Goal: Task Accomplishment & Management: Manage account settings

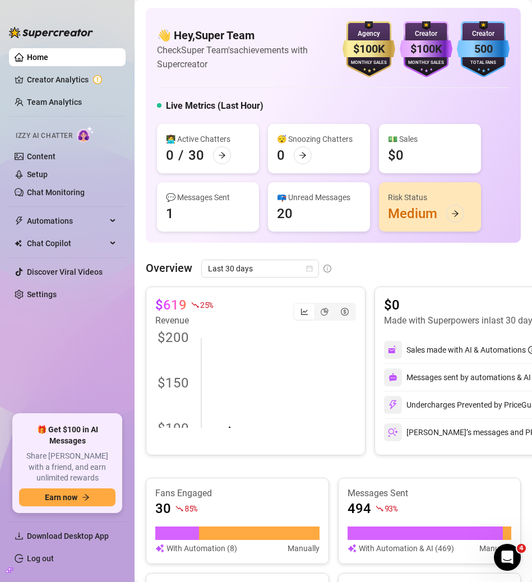
click at [242, 200] on div "💬 Messages Sent" at bounding box center [208, 197] width 84 height 12
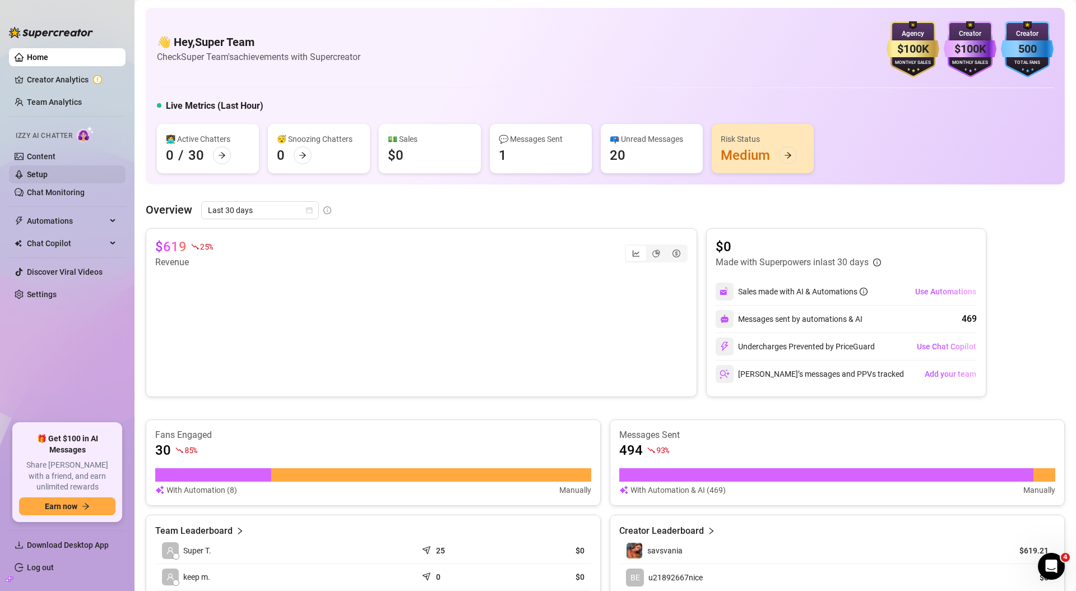
click at [33, 177] on link "Setup" at bounding box center [37, 174] width 21 height 9
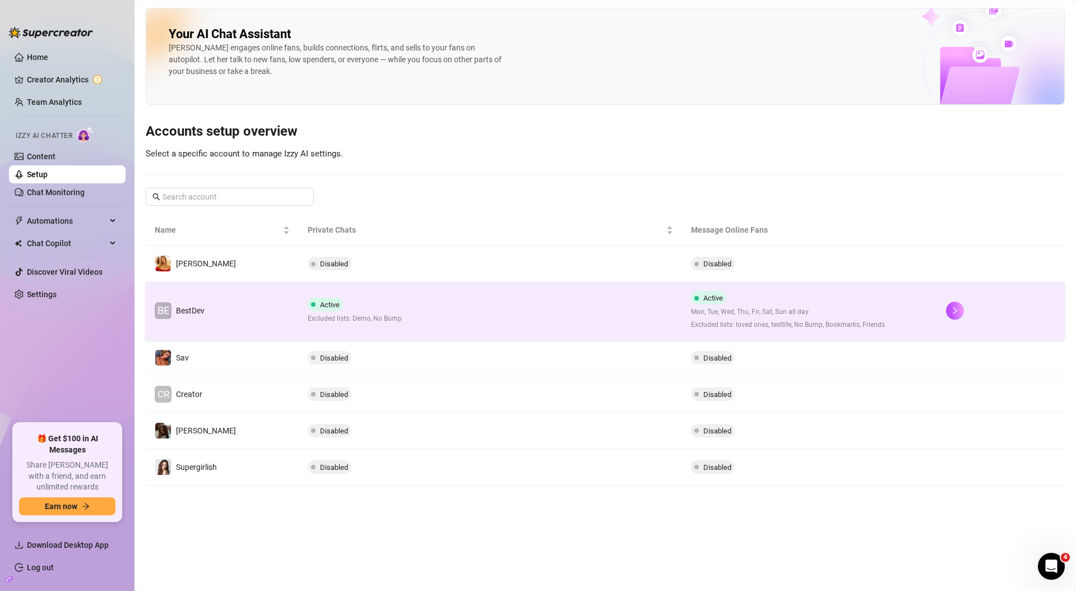
click at [254, 304] on td "BE BestDev" at bounding box center [222, 311] width 153 height 58
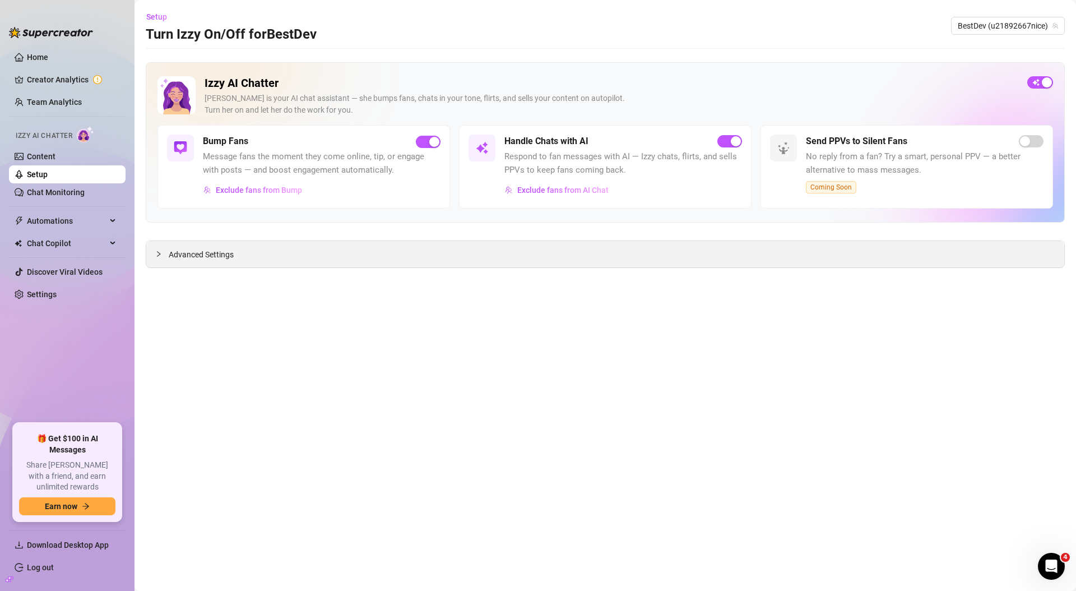
click at [217, 254] on span "Advanced Settings" at bounding box center [201, 254] width 65 height 12
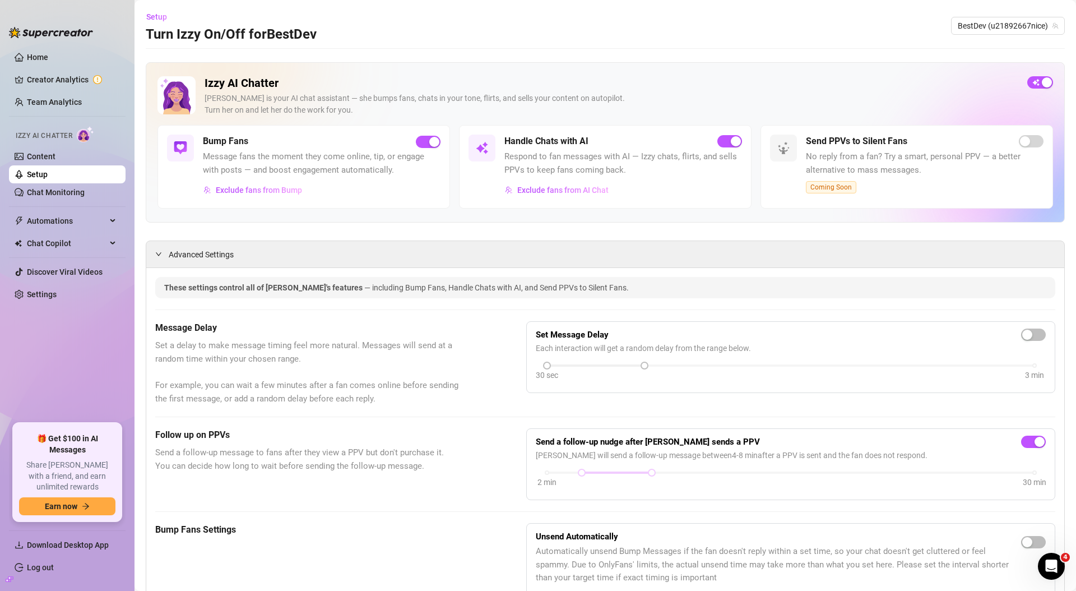
click at [48, 170] on link "Setup" at bounding box center [37, 174] width 21 height 9
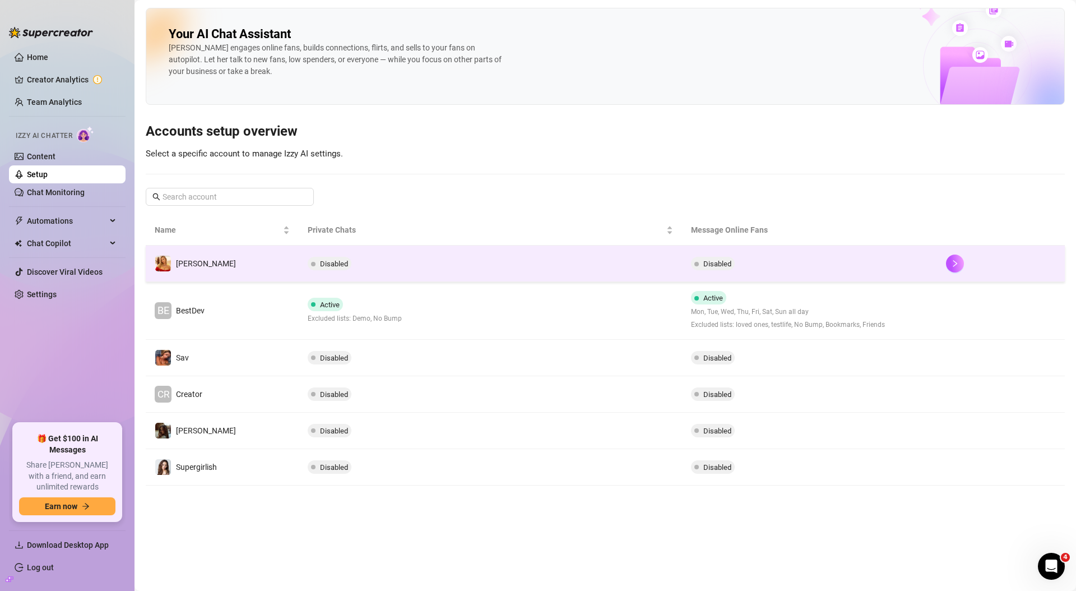
click at [429, 272] on td "Disabled" at bounding box center [490, 263] width 383 height 36
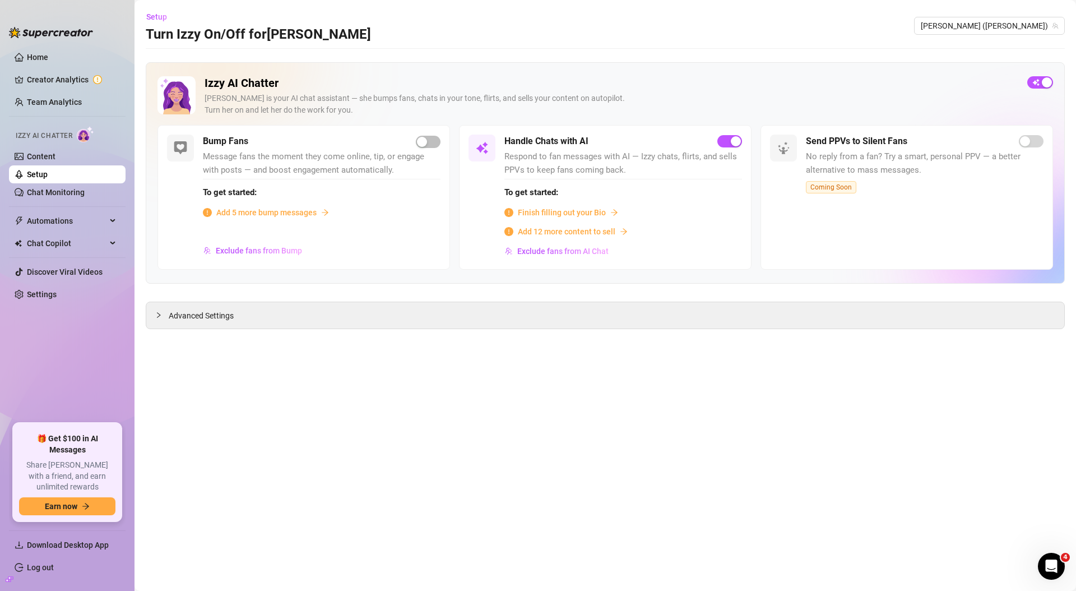
click at [507, 177] on div "Handle Chats with AI Respond to fan messages with AI — Izzy chats, flirts, and …" at bounding box center [623, 198] width 238 height 126
click at [507, 197] on strong "To get started:" at bounding box center [531, 192] width 54 height 10
click at [511, 196] on strong "To get started:" at bounding box center [531, 192] width 54 height 10
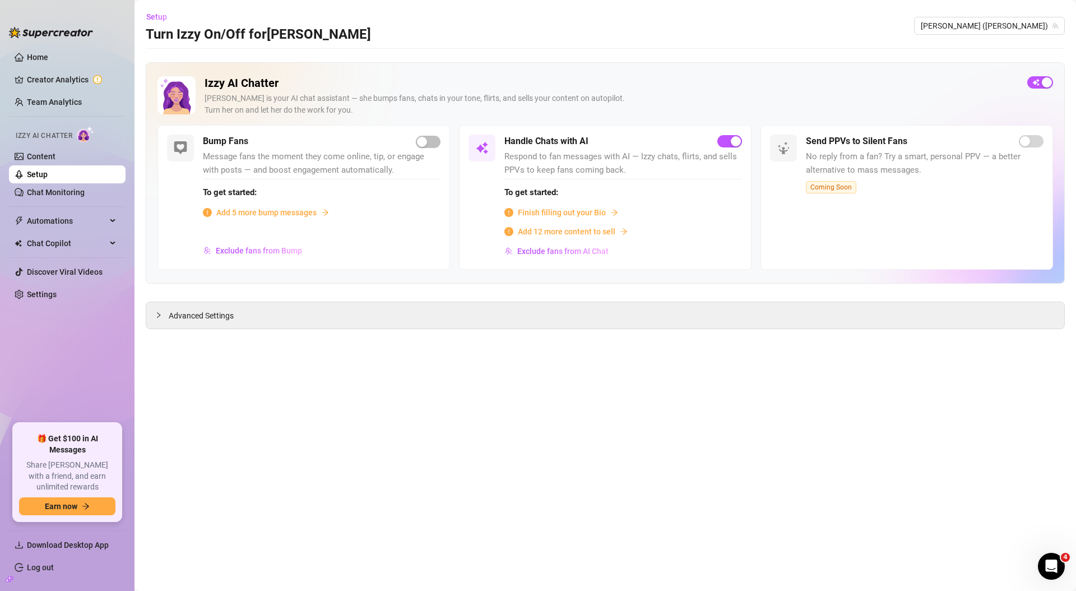
click at [525, 137] on h5 "Handle Chats with AI" at bounding box center [546, 141] width 84 height 13
click at [230, 138] on h5 "Bump Fans" at bounding box center [225, 141] width 45 height 13
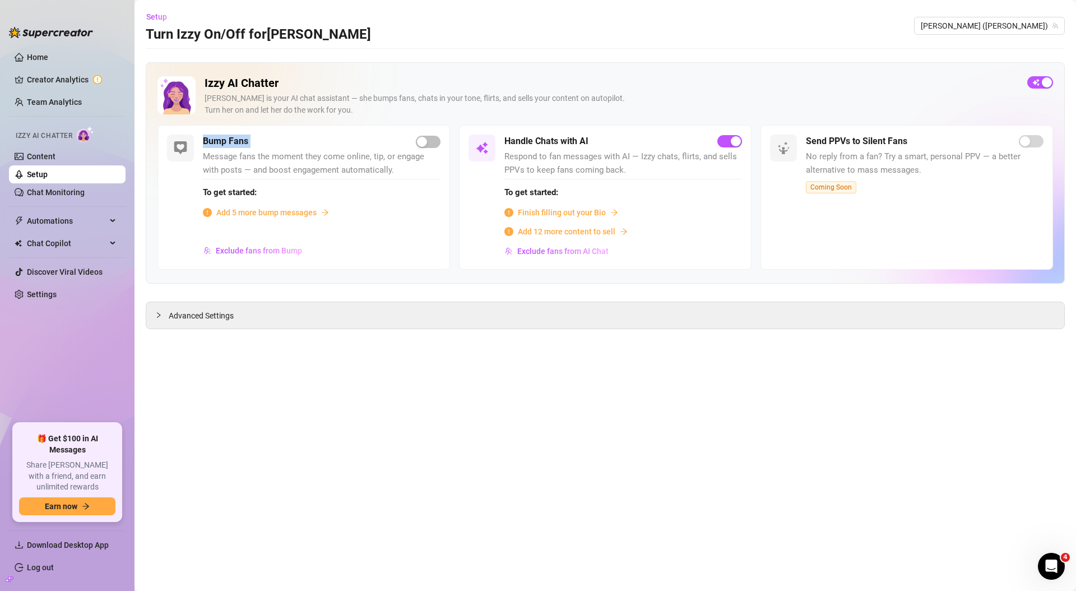
click at [230, 138] on h5 "Bump Fans" at bounding box center [225, 141] width 45 height 13
click at [176, 312] on span "Advanced Settings" at bounding box center [201, 315] width 65 height 12
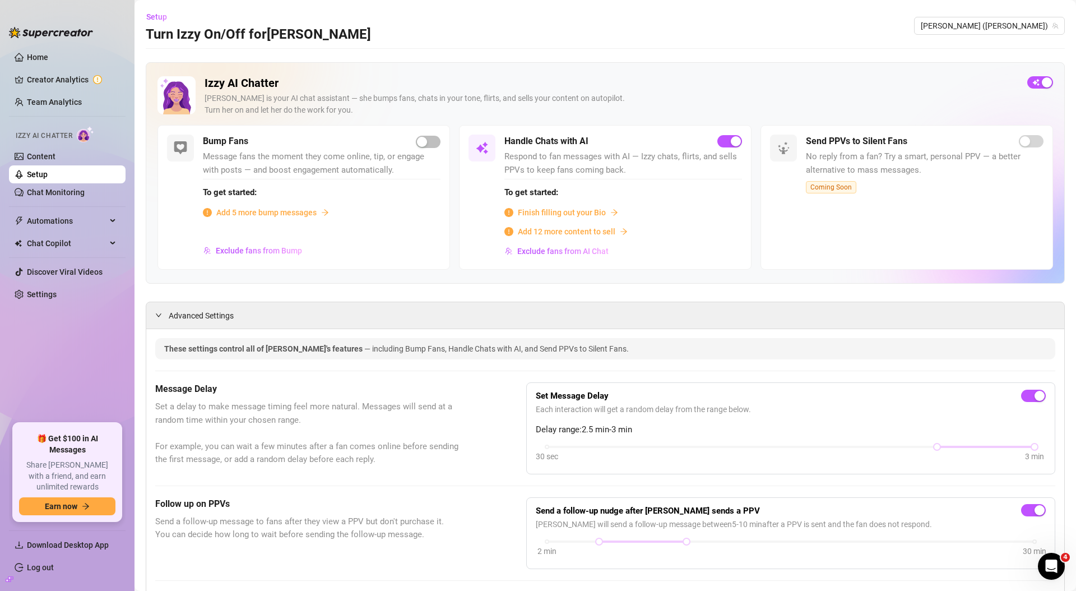
click at [788, 97] on div "[PERSON_NAME] is your AI chat assistant — she bumps fans, chats in your tone, f…" at bounding box center [612, 104] width 814 height 24
click at [564, 234] on span "Add 12 more content to sell" at bounding box center [567, 231] width 98 height 12
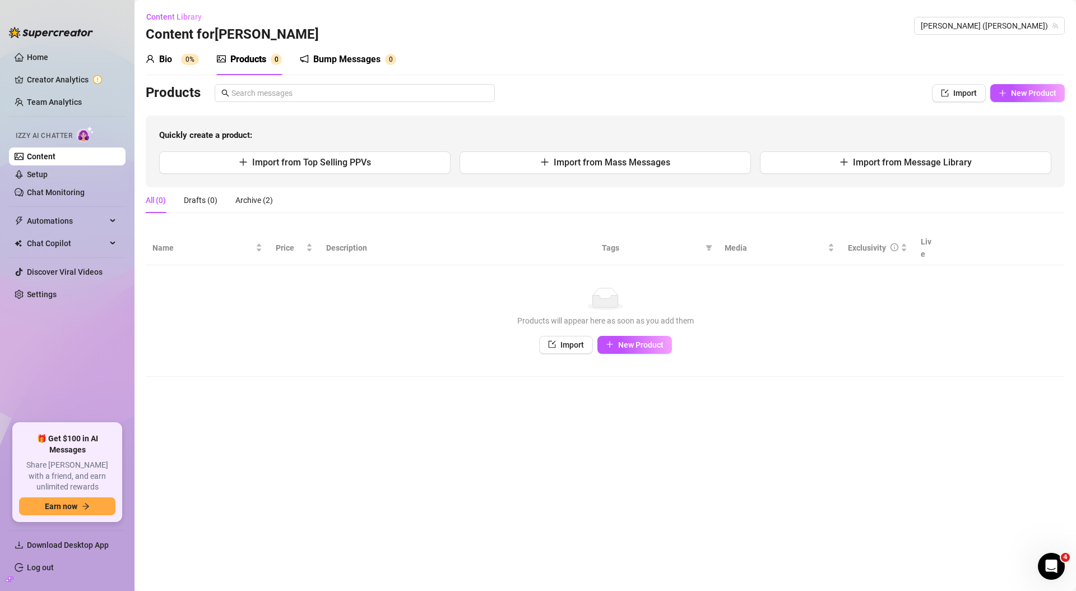
click at [50, 158] on link "Content" at bounding box center [41, 156] width 29 height 9
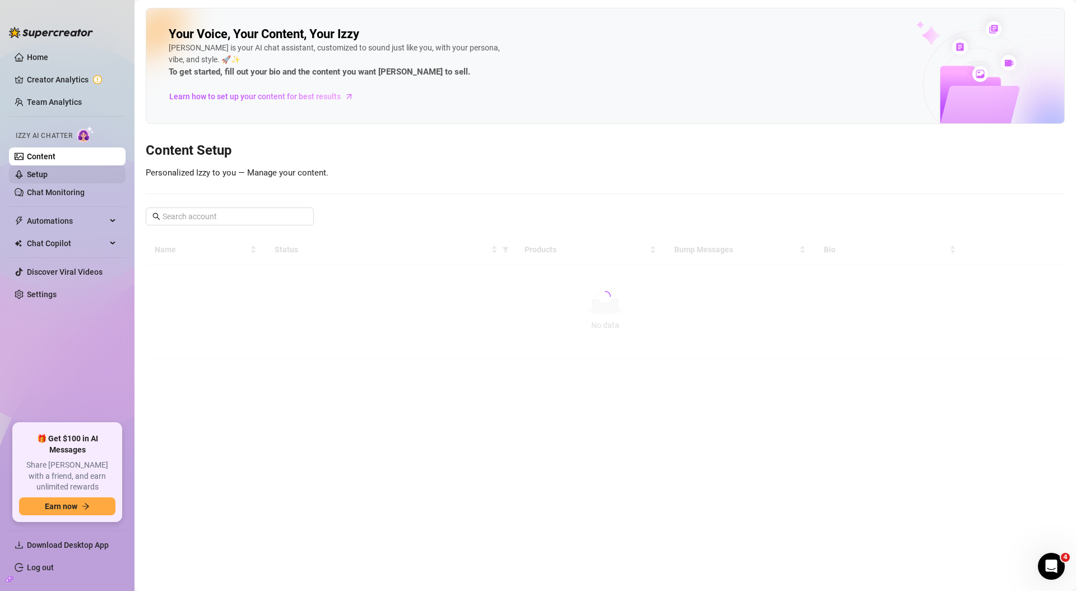
click at [44, 179] on link "Setup" at bounding box center [37, 174] width 21 height 9
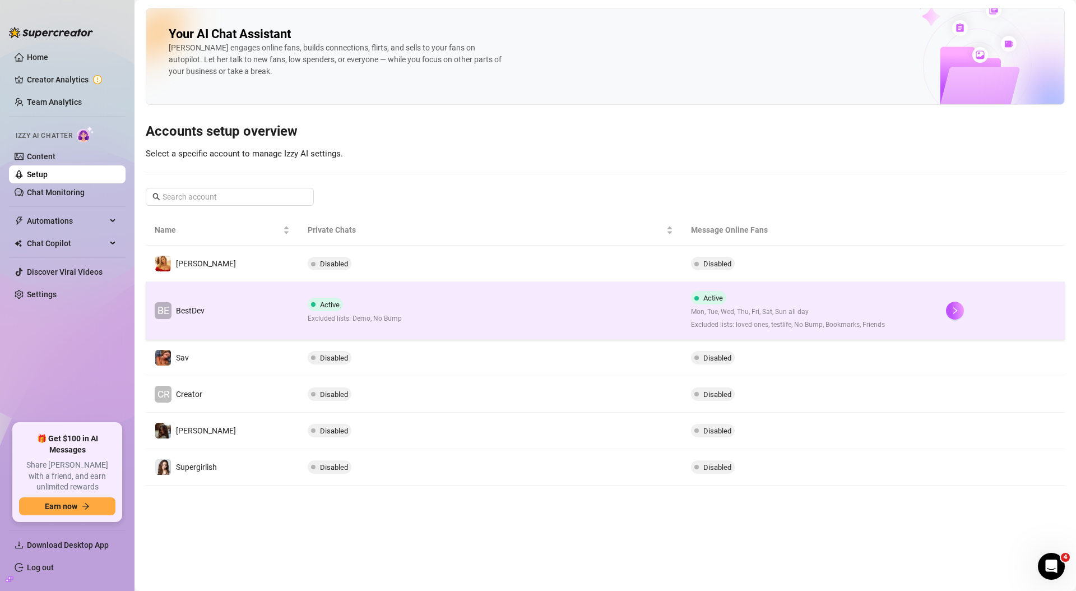
click at [233, 319] on td "BE BestDev" at bounding box center [222, 311] width 153 height 58
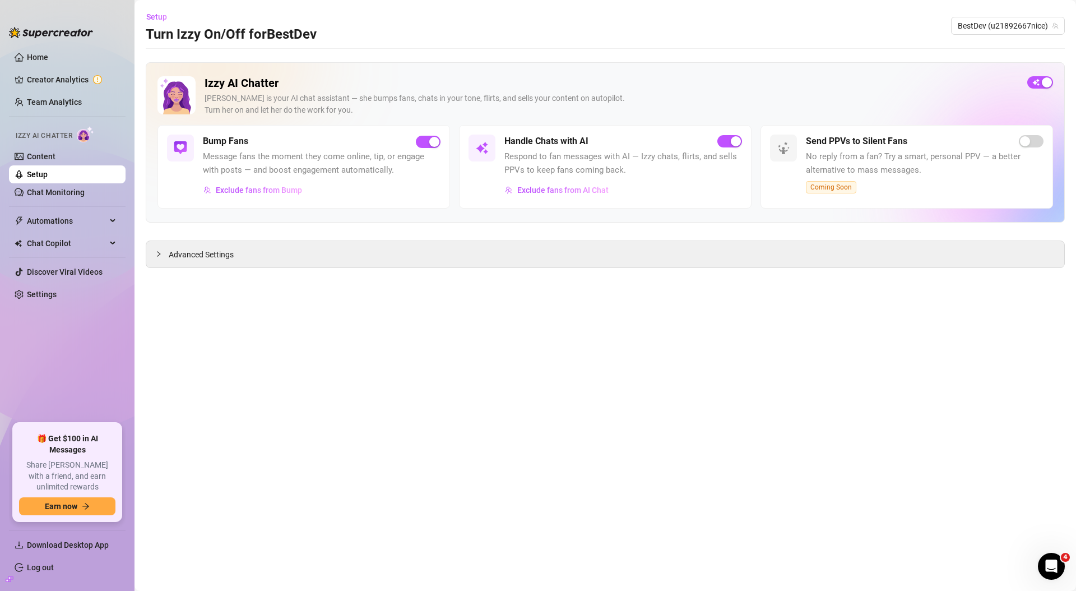
click at [48, 174] on link "Setup" at bounding box center [37, 174] width 21 height 9
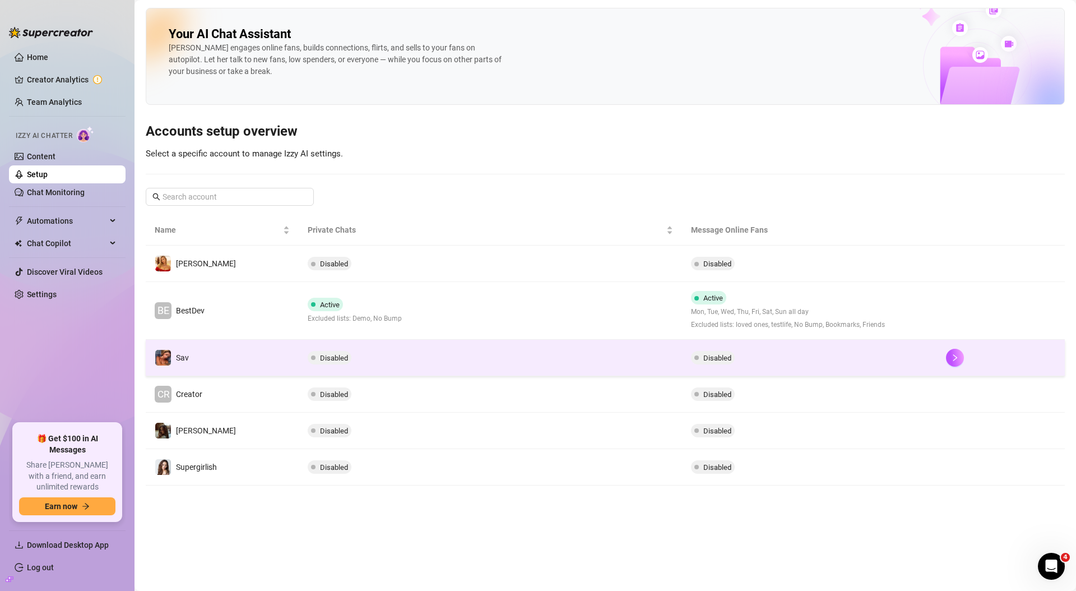
click at [245, 356] on td "Sav" at bounding box center [222, 358] width 153 height 36
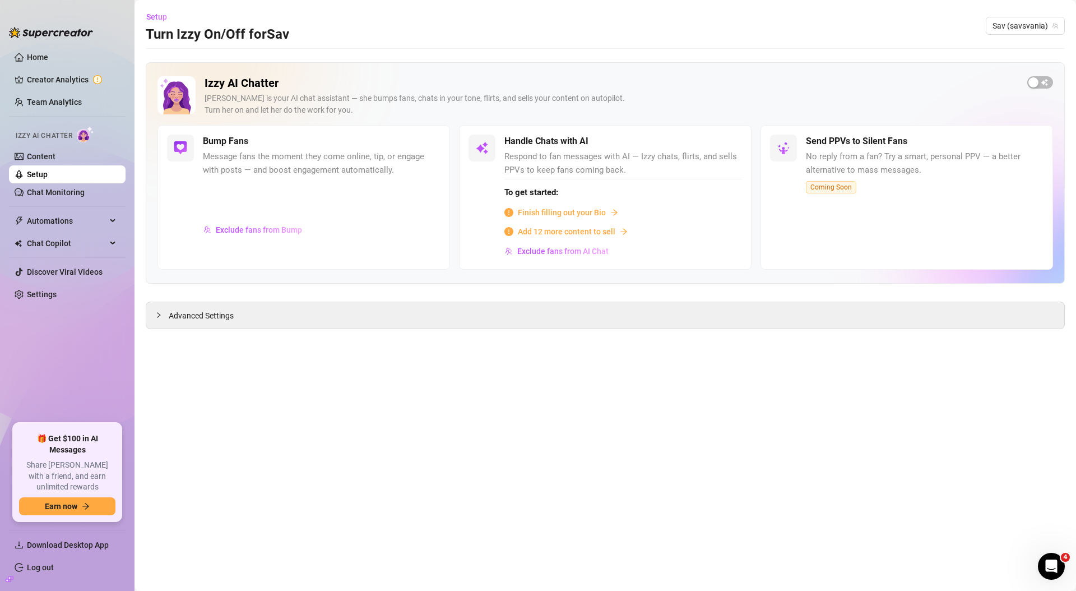
click at [27, 179] on link "Setup" at bounding box center [37, 174] width 21 height 9
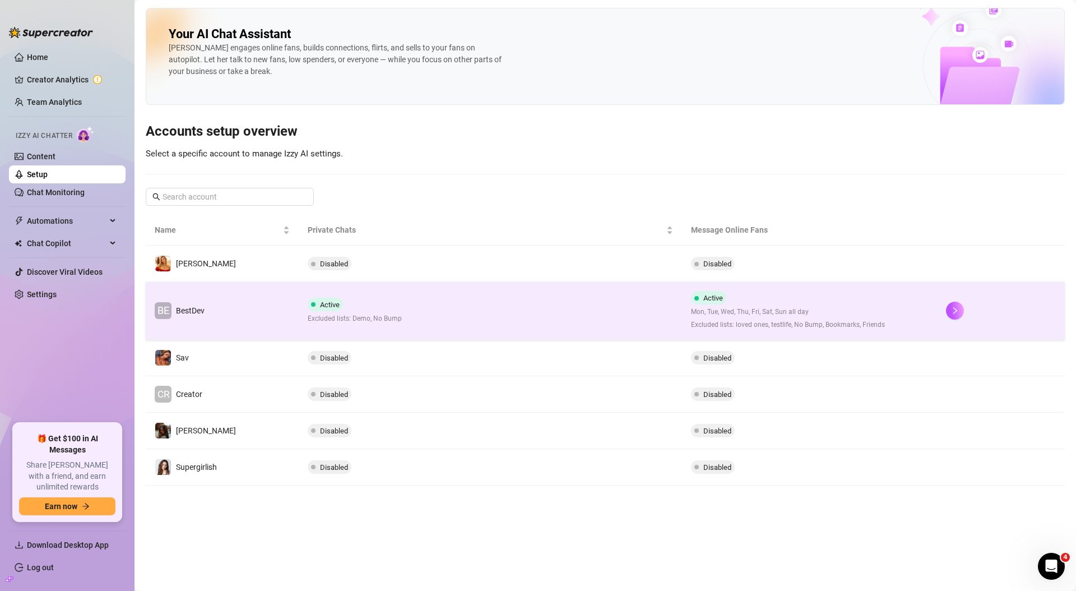
click at [265, 318] on td "BE BestDev" at bounding box center [222, 311] width 153 height 58
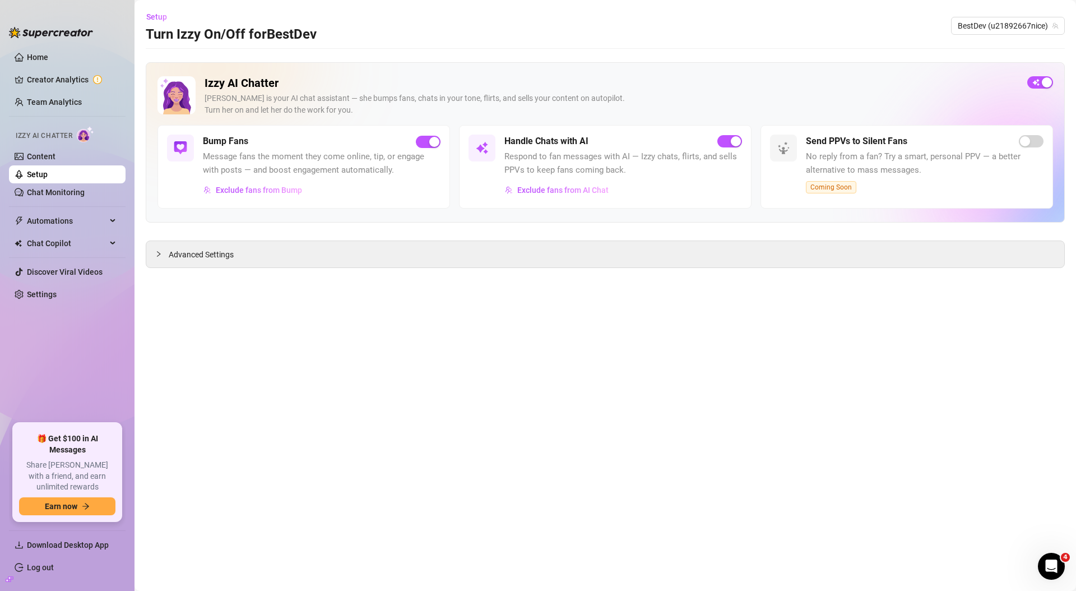
click at [574, 316] on main "Setup Turn Izzy On/Off for BestDev BestDev (u21892667nice) Izzy AI Chatter [PER…" at bounding box center [606, 295] width 942 height 591
click at [48, 299] on link "Settings" at bounding box center [42, 294] width 30 height 9
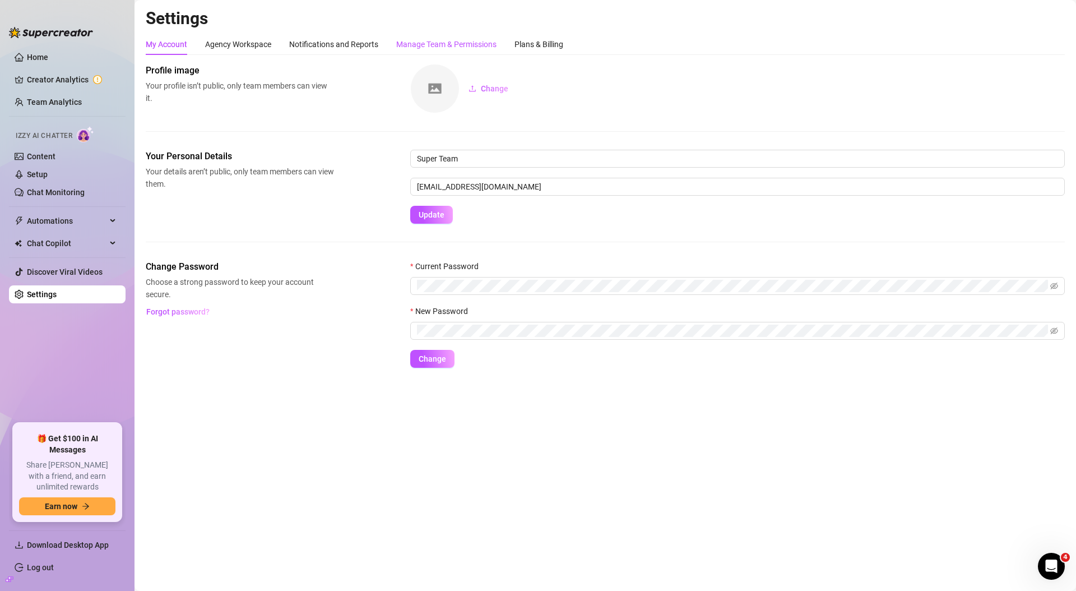
click at [456, 48] on div "Manage Team & Permissions" at bounding box center [446, 44] width 100 height 12
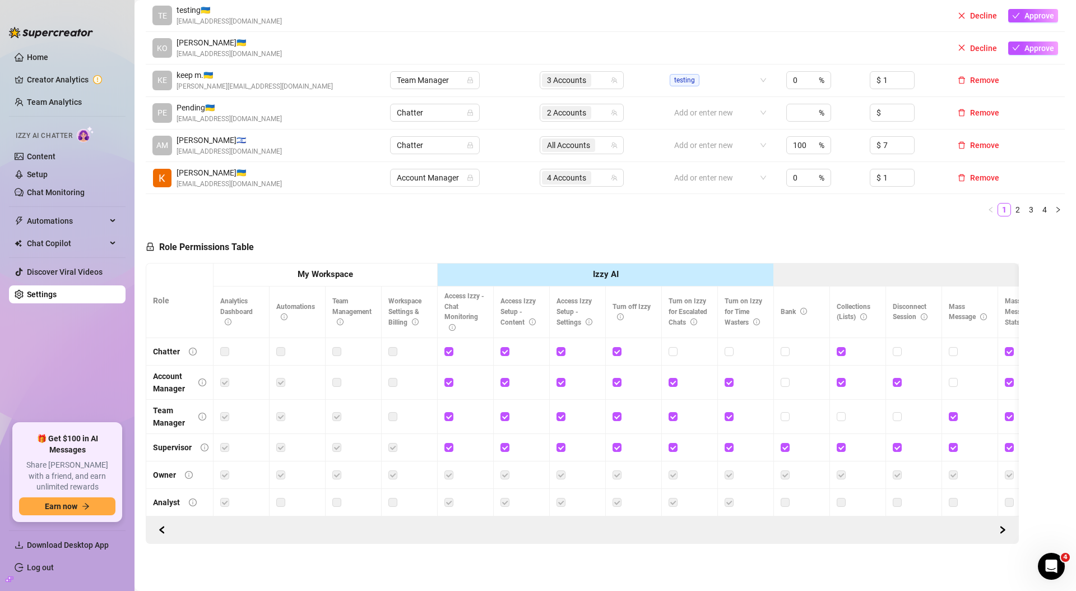
scroll to position [411, 0]
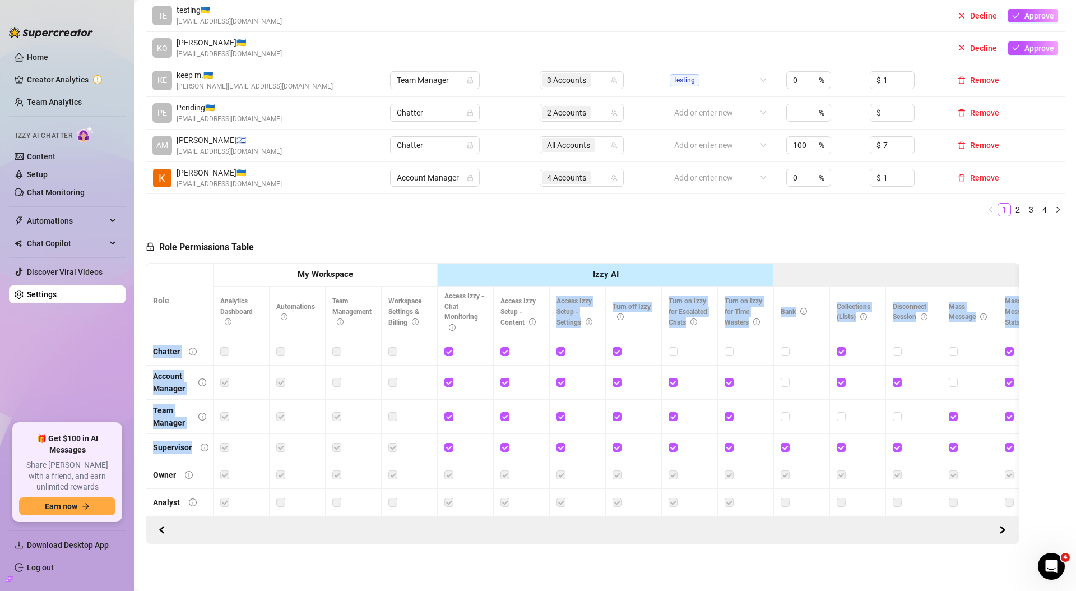
drag, startPoint x: 555, startPoint y: 290, endPoint x: 571, endPoint y: 433, distance: 143.8
click at [571, 433] on div "Role My Workspace Izzy AI OnlyFans Side Menu OnlyFans Chat Page OnlyFans Accoun…" at bounding box center [582, 389] width 873 height 253
click at [560, 310] on span "Access Izzy Setup - Settings" at bounding box center [575, 311] width 36 height 29
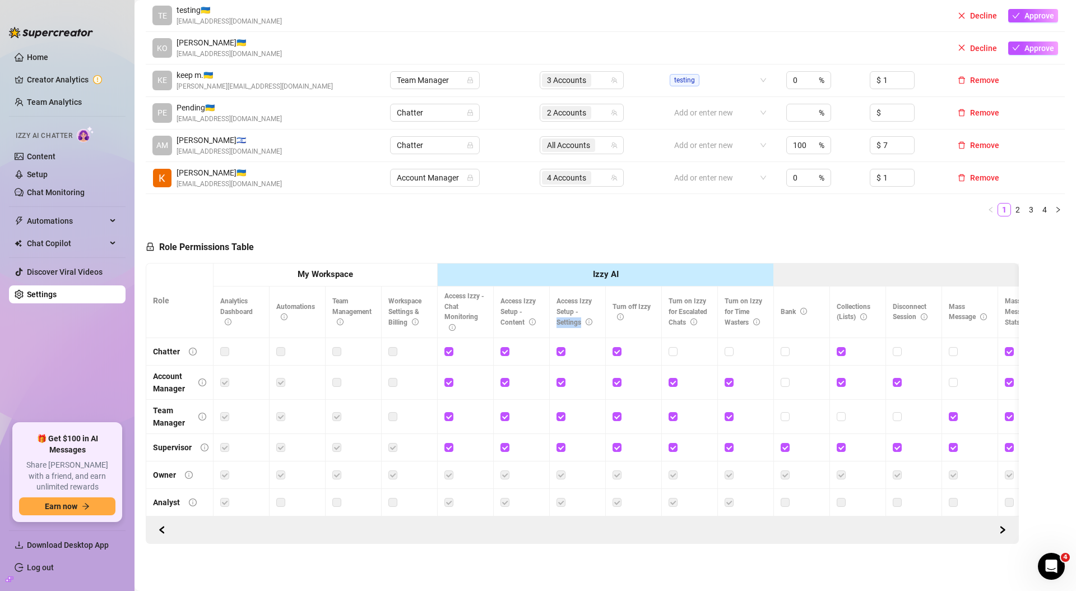
click at [560, 310] on span "Access Izzy Setup - Settings" at bounding box center [575, 311] width 36 height 29
click at [562, 305] on span "Access Izzy Setup - Settings" at bounding box center [575, 311] width 36 height 29
click at [563, 301] on span "Access Izzy Setup - Settings" at bounding box center [575, 311] width 36 height 29
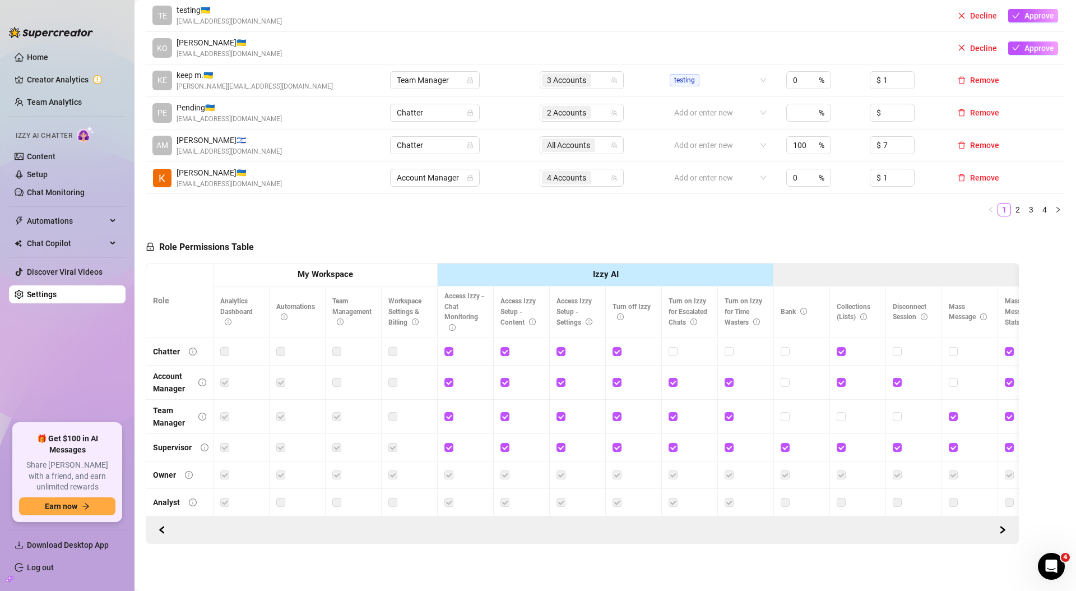
click at [513, 303] on span "Access Izzy Setup - Content" at bounding box center [518, 311] width 35 height 29
click at [576, 314] on span "Access Izzy Setup - Settings" at bounding box center [575, 311] width 36 height 29
click at [659, 213] on div "Name Role Configure Permissions Creator accounts Tags Commission (%) Hourly rat…" at bounding box center [605, 36] width 919 height 377
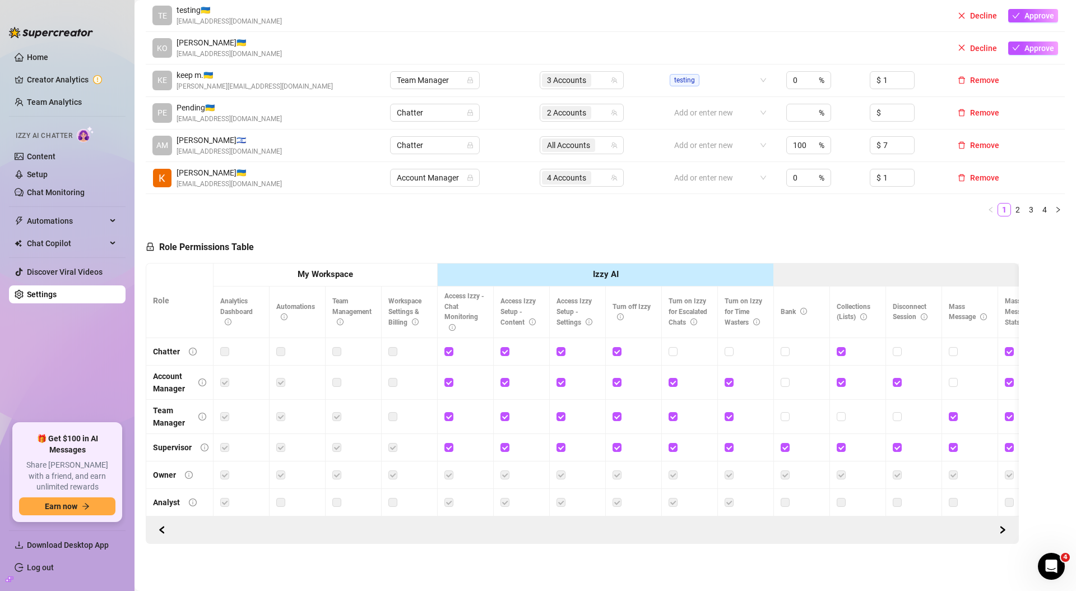
click at [597, 225] on div "Role Permissions Table Role My Workspace Izzy AI OnlyFans Side Menu OnlyFans Ch…" at bounding box center [582, 384] width 873 height 318
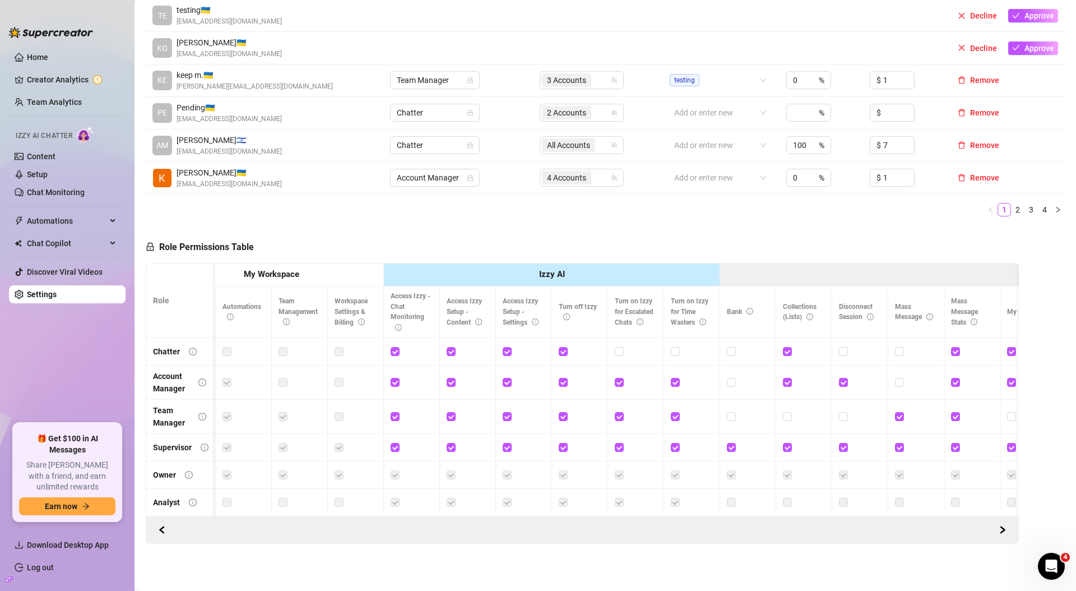
scroll to position [0, 47]
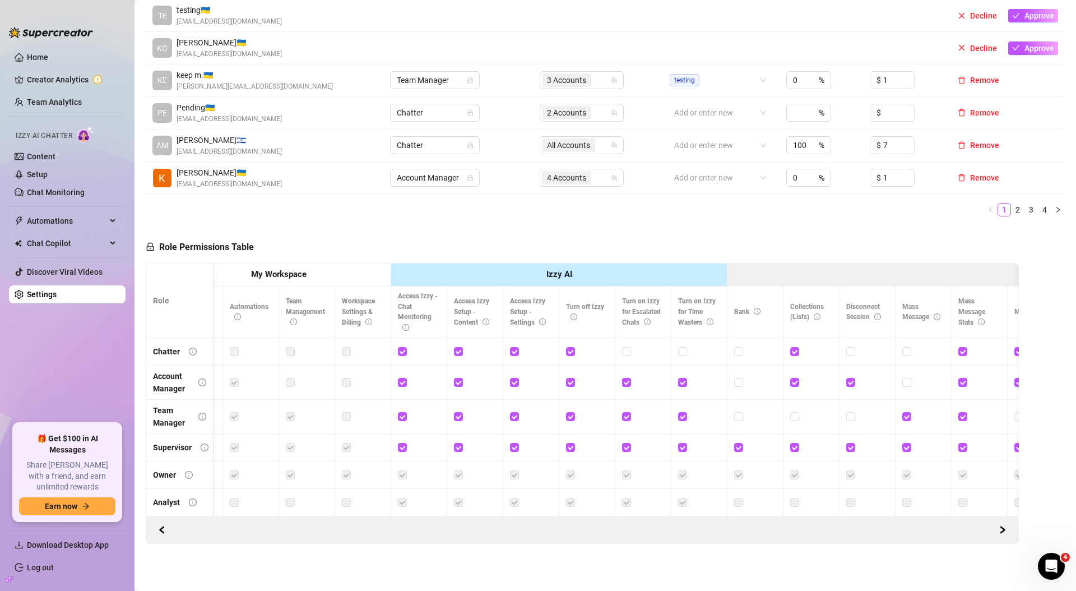
click at [563, 229] on div "Role Permissions Table Role My Workspace Izzy AI OnlyFans Side Menu OnlyFans Ch…" at bounding box center [582, 384] width 873 height 318
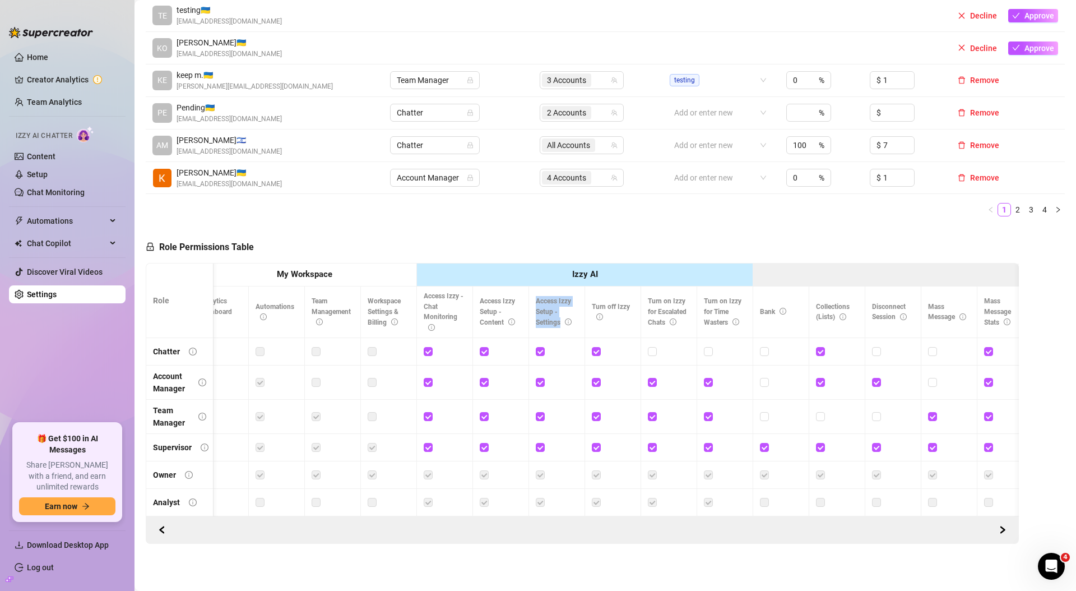
drag, startPoint x: 534, startPoint y: 291, endPoint x: 564, endPoint y: 311, distance: 35.8
click at [564, 311] on th "Access Izzy Setup - Settings" at bounding box center [557, 312] width 56 height 52
click at [564, 311] on span "Access Izzy Setup - Settings" at bounding box center [554, 311] width 36 height 29
drag, startPoint x: 563, startPoint y: 314, endPoint x: 537, endPoint y: 298, distance: 31.3
click at [537, 298] on th "Access Izzy Setup - Settings" at bounding box center [557, 312] width 56 height 52
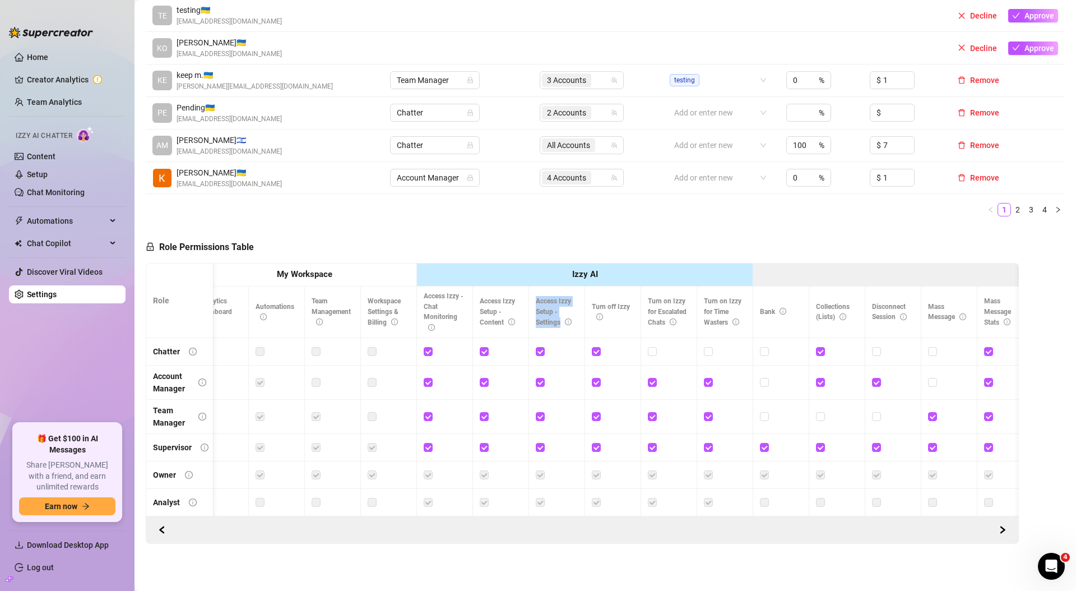
click at [537, 298] on th "Access Izzy Setup - Settings" at bounding box center [557, 312] width 56 height 52
click at [539, 297] on span "Access Izzy Setup - Settings" at bounding box center [554, 311] width 36 height 29
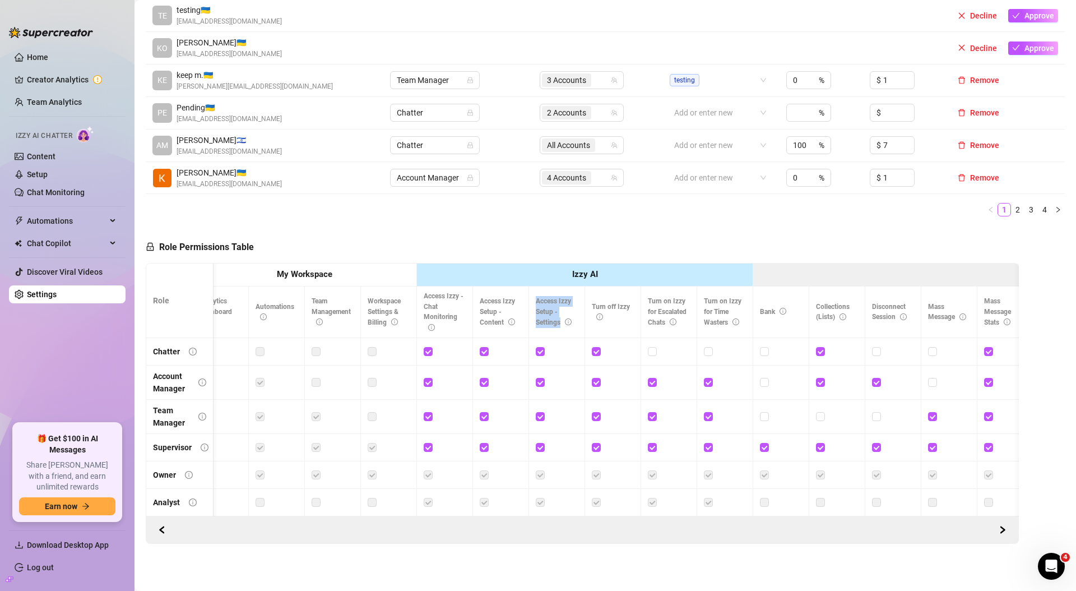
drag, startPoint x: 563, startPoint y: 315, endPoint x: 534, endPoint y: 289, distance: 39.7
click at [534, 289] on th "Access Izzy Setup - Settings" at bounding box center [557, 312] width 56 height 52
click at [534, 225] on div "Role Permissions Table Role My Workspace Izzy AI OnlyFans Side Menu OnlyFans Ch…" at bounding box center [582, 384] width 873 height 318
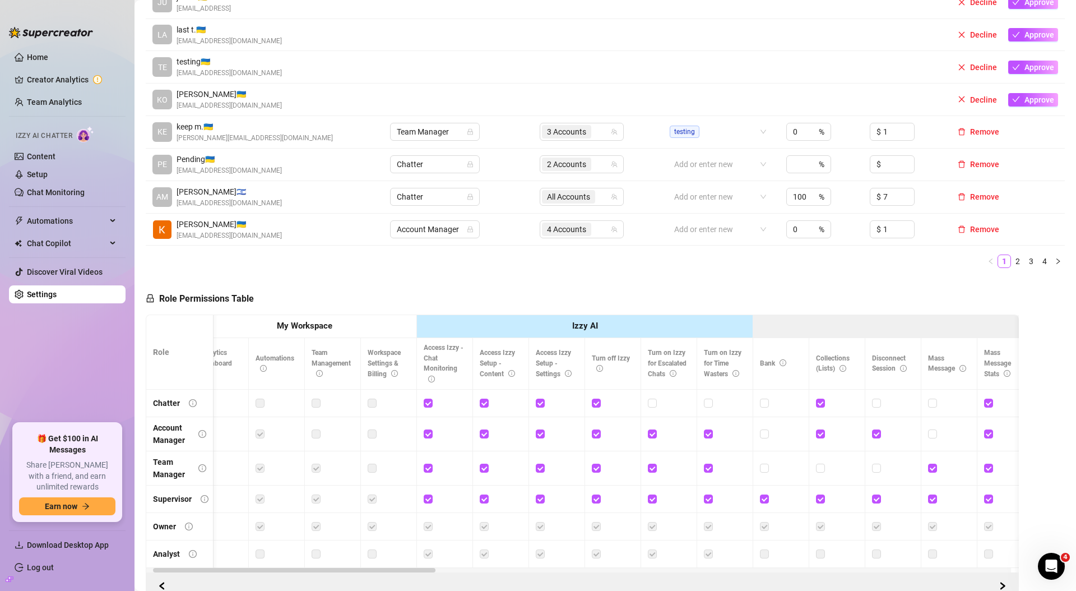
scroll to position [0, 0]
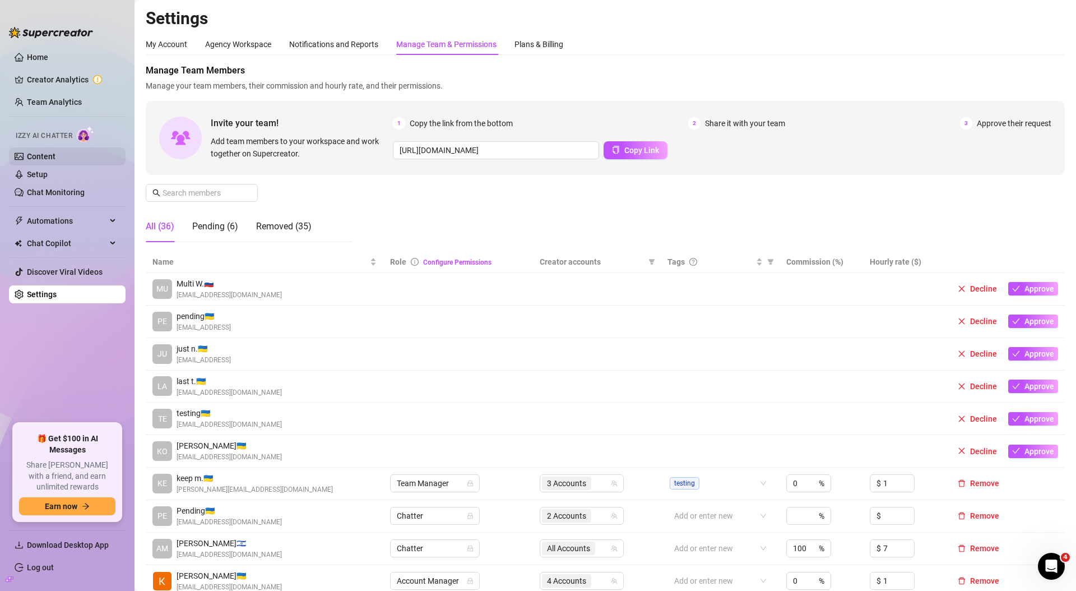
click at [55, 158] on link "Content" at bounding box center [41, 156] width 29 height 9
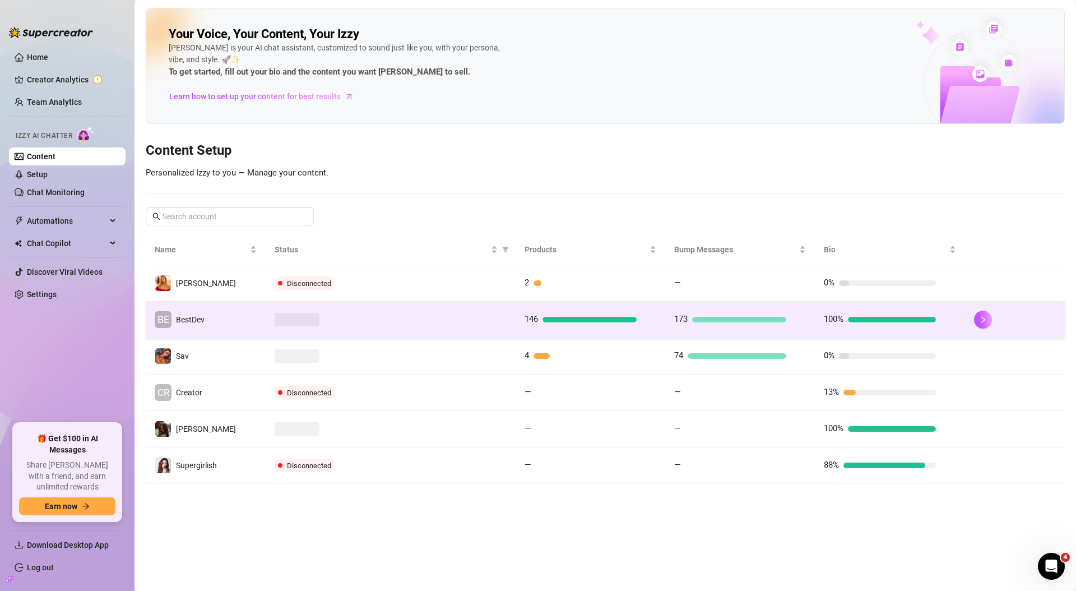
click at [227, 326] on td "BE BestDev" at bounding box center [206, 320] width 120 height 36
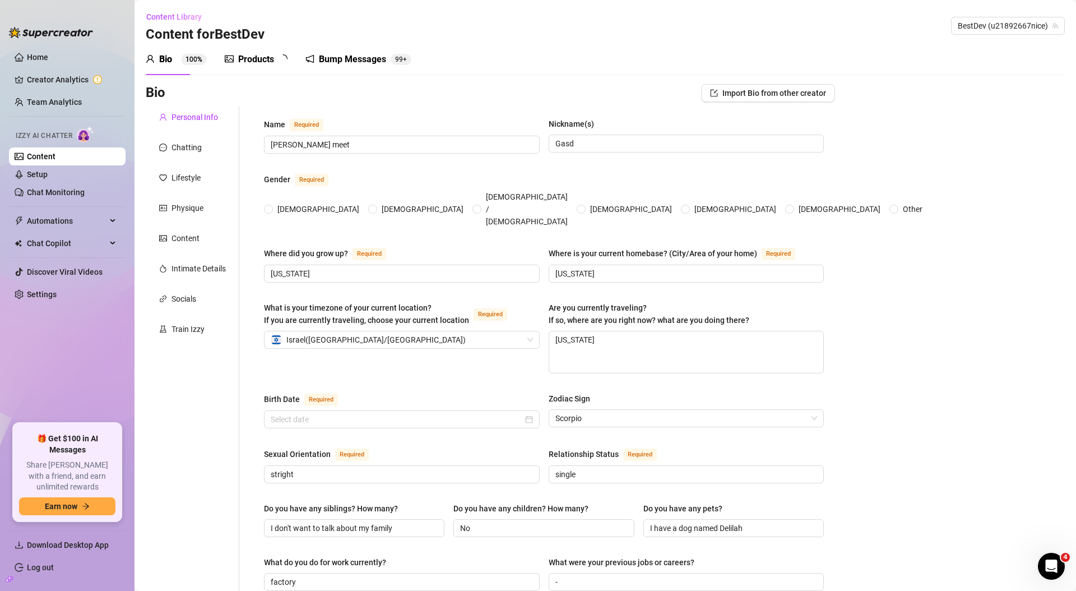
radio input "true"
type input "[DATE]"
click at [186, 203] on div "Physique" at bounding box center [188, 208] width 32 height 12
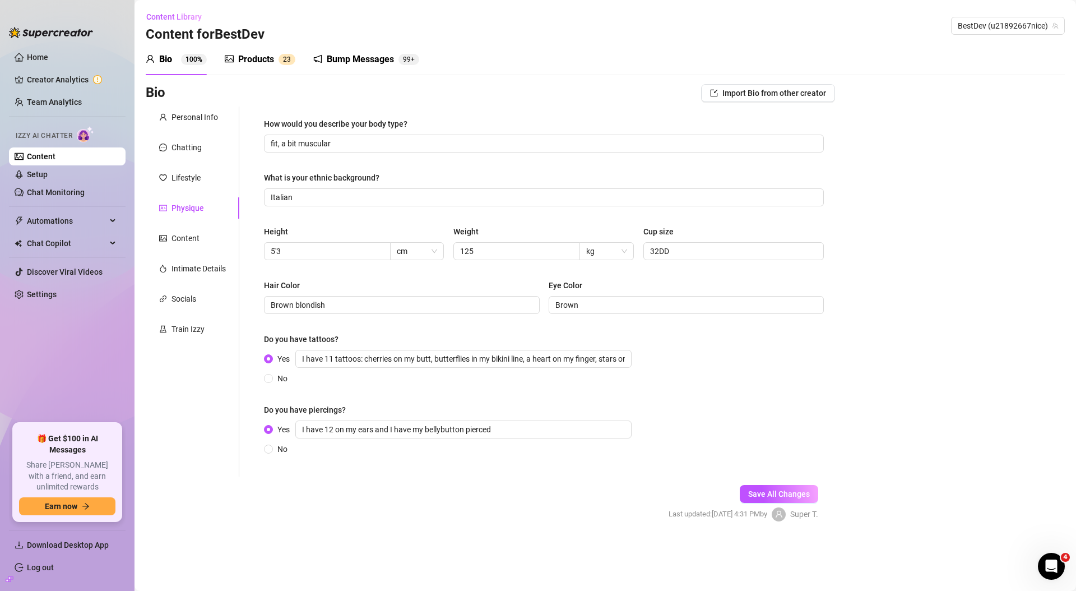
click at [277, 230] on div "Height" at bounding box center [276, 231] width 24 height 12
copy div "Height"
click at [187, 240] on div "Content" at bounding box center [186, 238] width 28 height 12
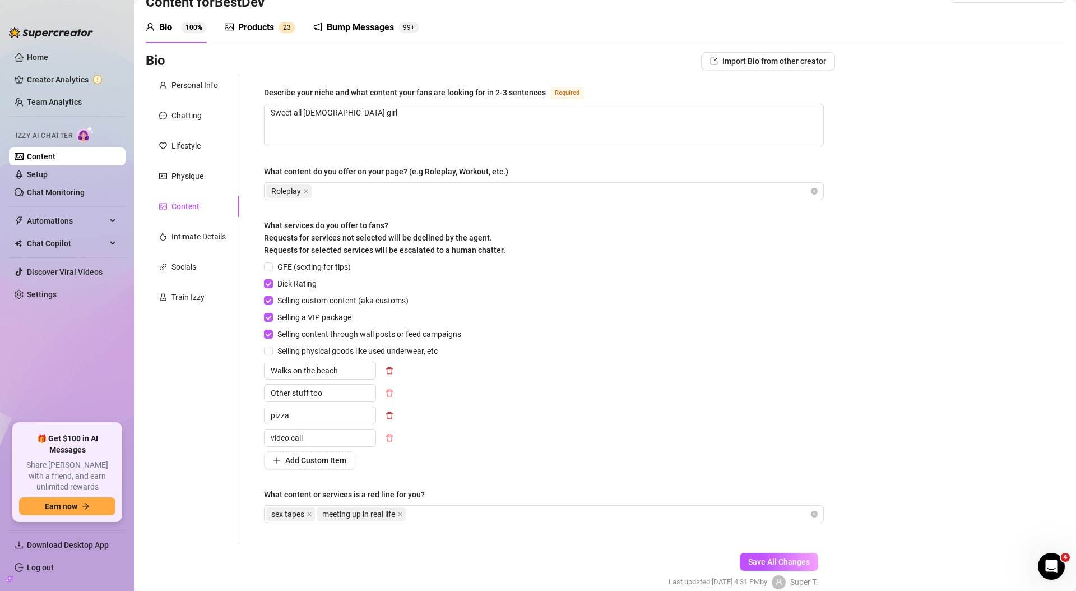
scroll to position [84, 0]
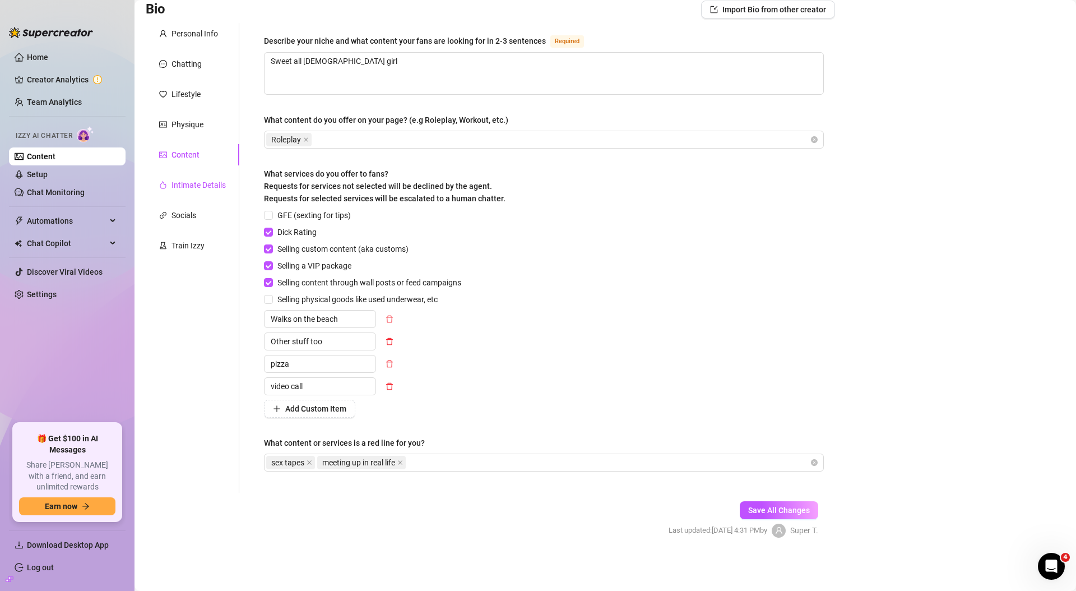
click at [201, 180] on div "Intimate Details" at bounding box center [199, 185] width 54 height 12
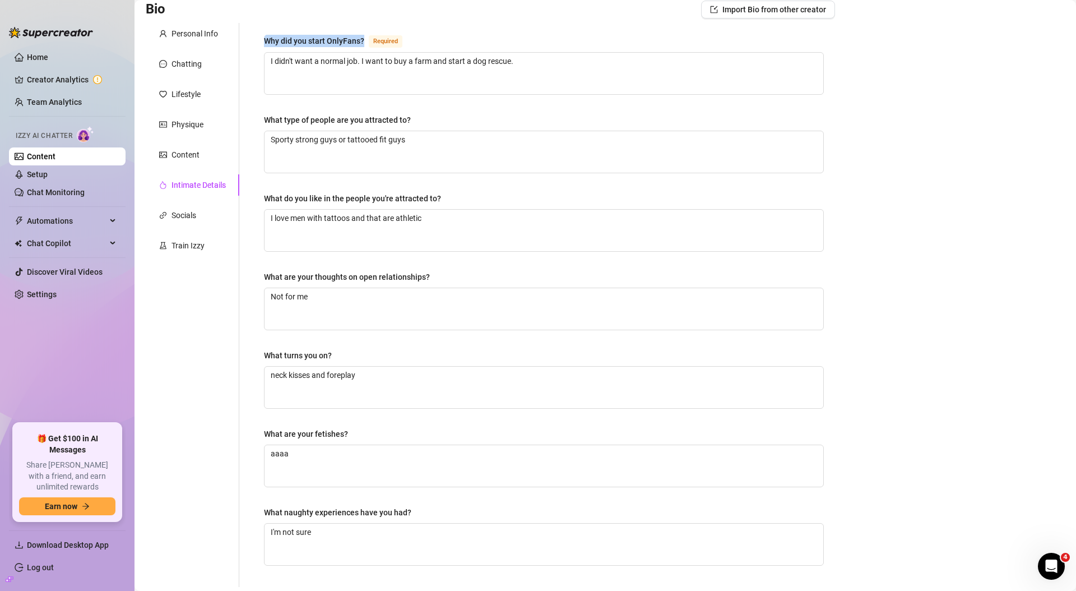
drag, startPoint x: 363, startPoint y: 40, endPoint x: 266, endPoint y: 38, distance: 97.6
click at [266, 38] on div "Why did you start OnlyFans? Required" at bounding box center [335, 40] width 143 height 13
copy div "Why did you start OnlyFans?"
click at [195, 220] on div "Socials" at bounding box center [184, 215] width 25 height 12
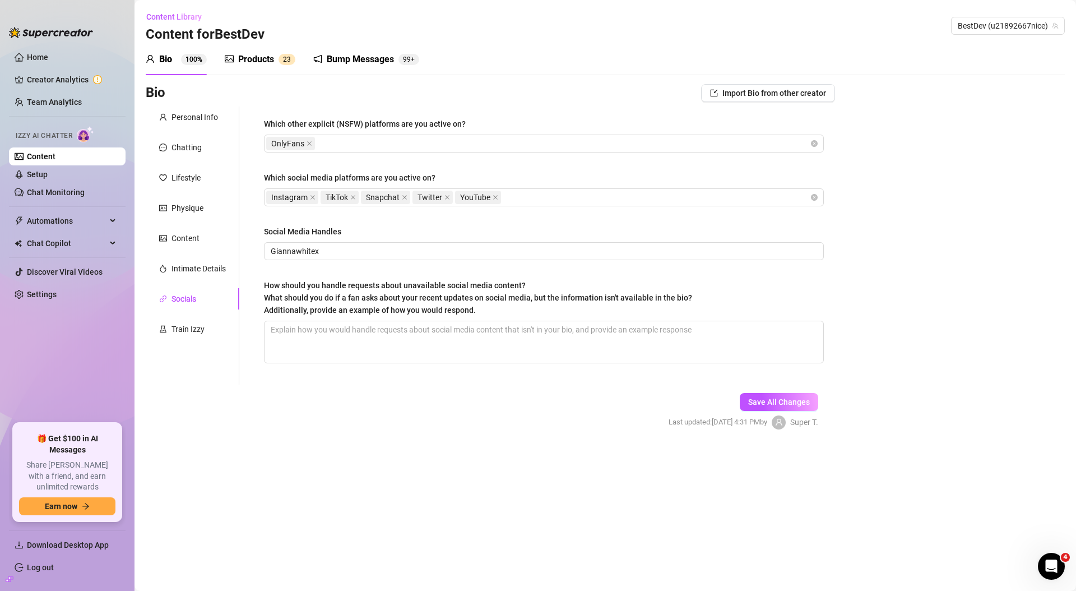
scroll to position [0, 0]
click at [197, 274] on div "Intimate Details" at bounding box center [199, 268] width 54 height 12
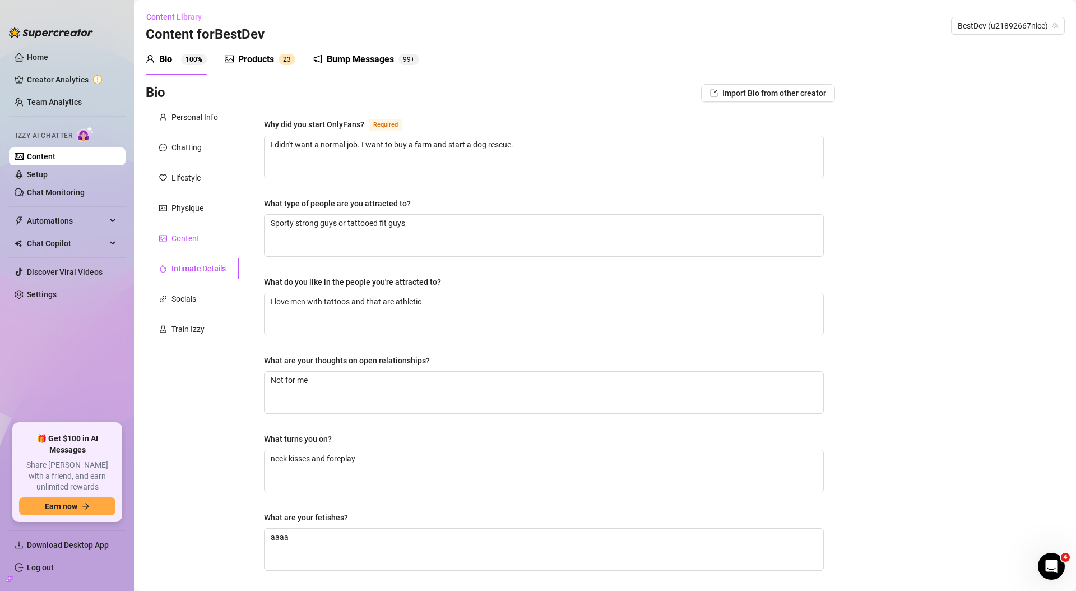
click at [188, 239] on div "Content" at bounding box center [186, 238] width 28 height 12
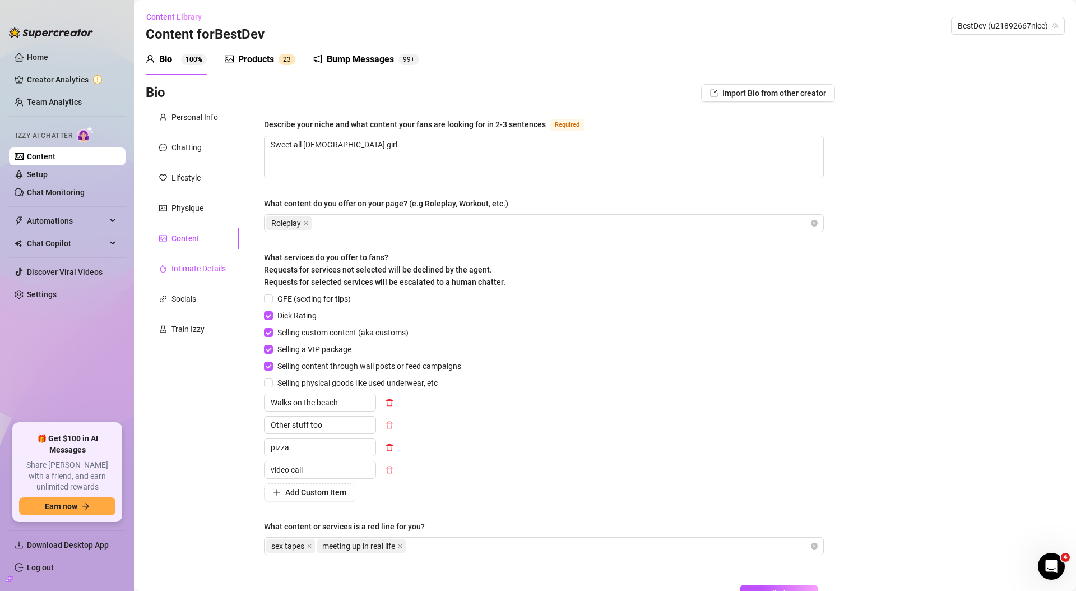
click at [182, 266] on div "Intimate Details" at bounding box center [199, 268] width 54 height 12
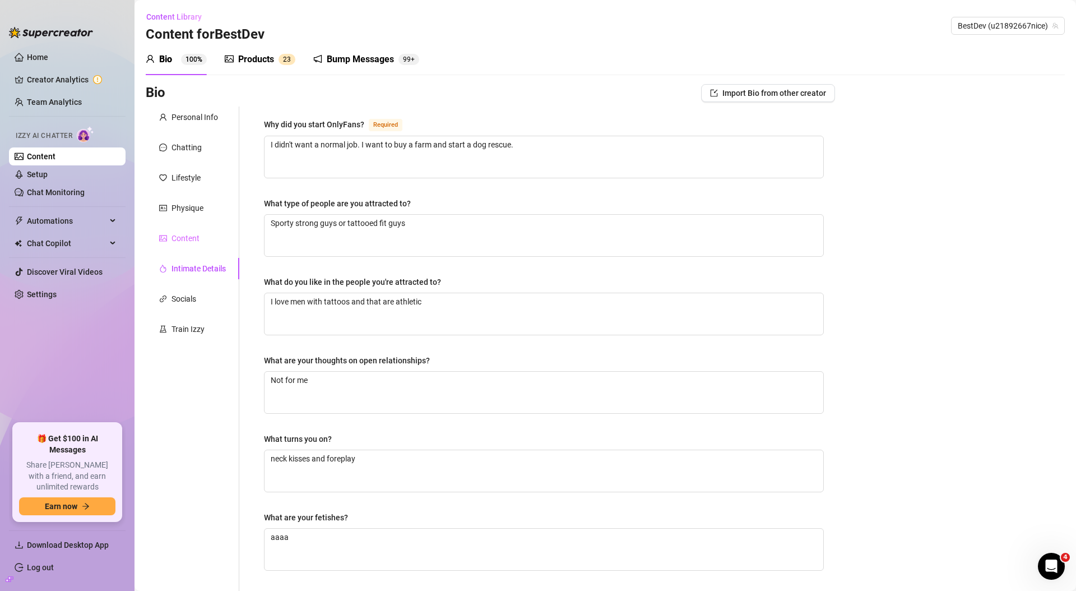
click at [187, 247] on div "Content" at bounding box center [193, 238] width 94 height 21
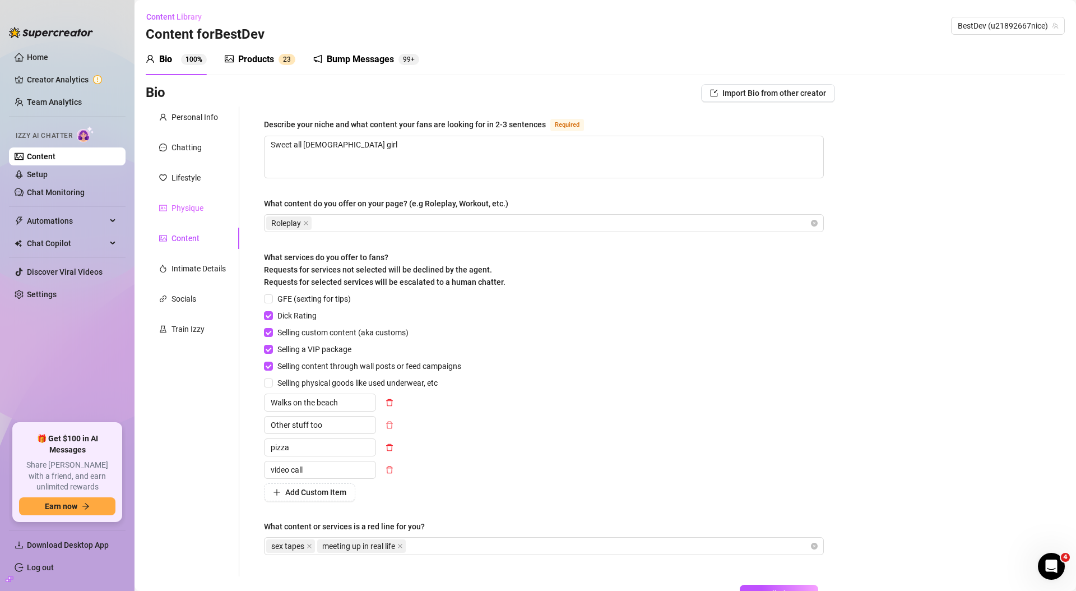
click at [191, 215] on div "Physique" at bounding box center [193, 207] width 94 height 21
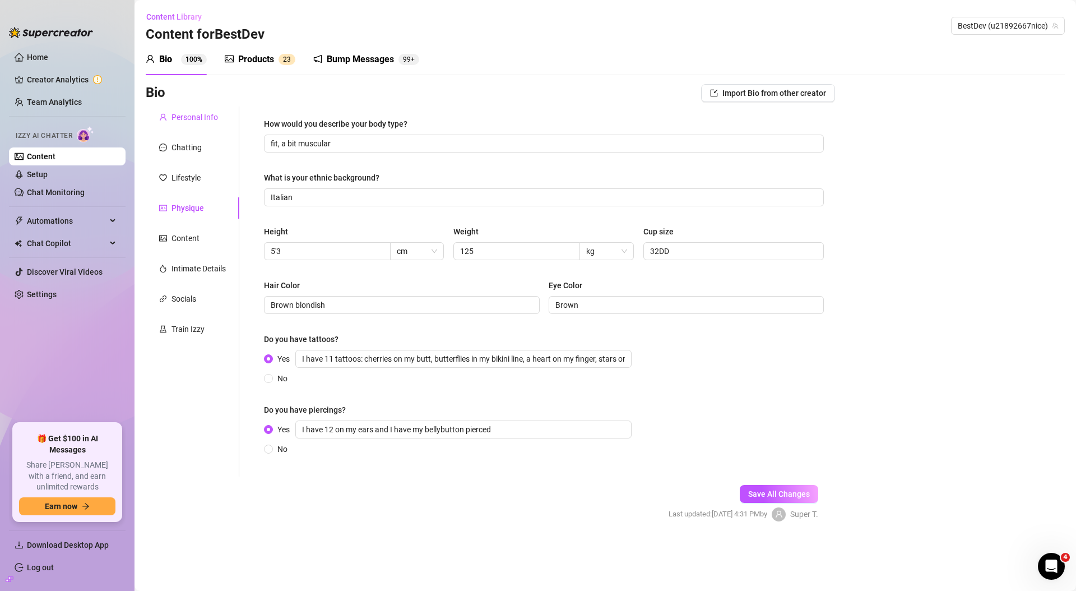
click at [196, 118] on div "Personal Info" at bounding box center [195, 117] width 47 height 12
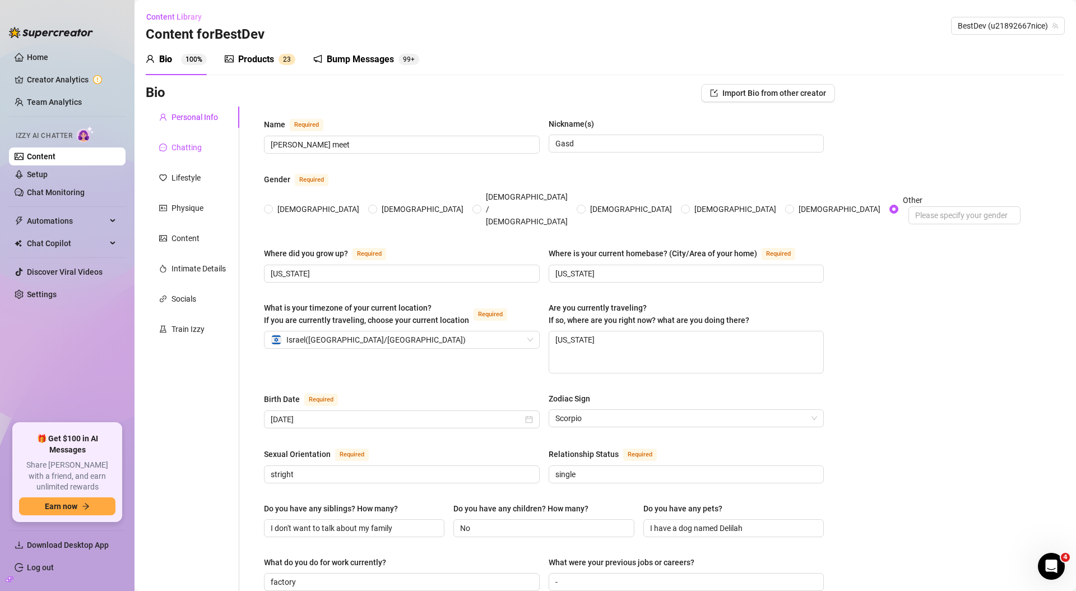
click at [191, 145] on div "Chatting" at bounding box center [187, 147] width 30 height 12
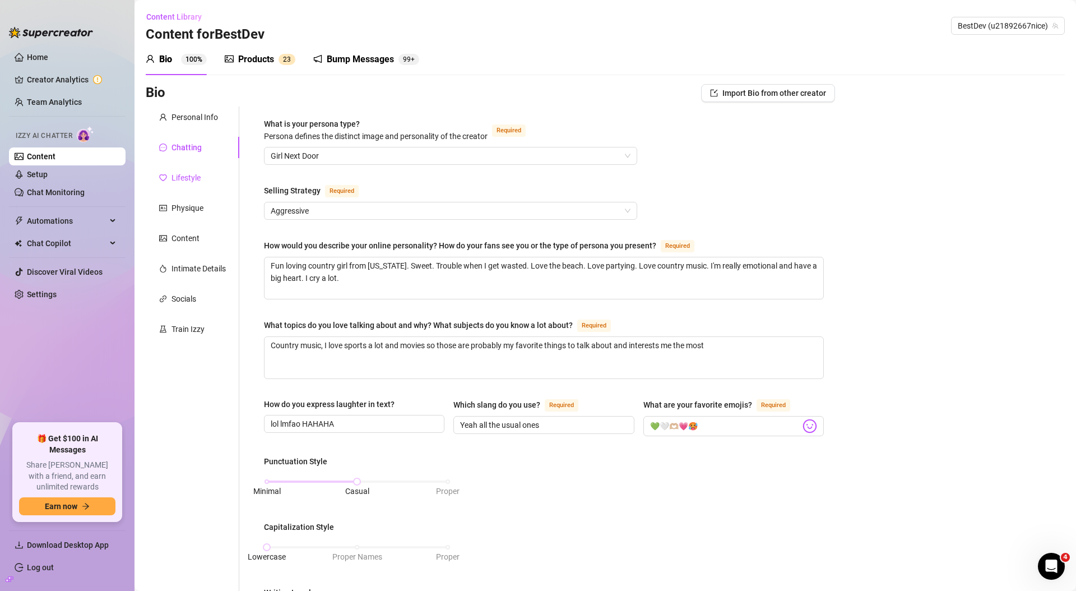
click at [185, 178] on div "Lifestyle" at bounding box center [186, 178] width 29 height 12
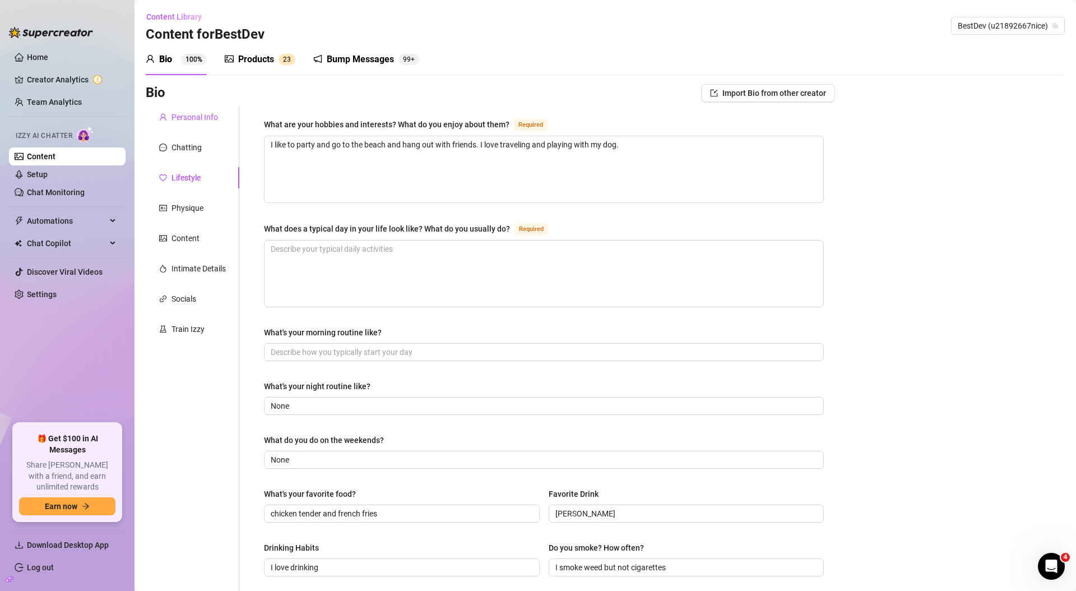
click at [188, 119] on div "Personal Info" at bounding box center [195, 117] width 47 height 12
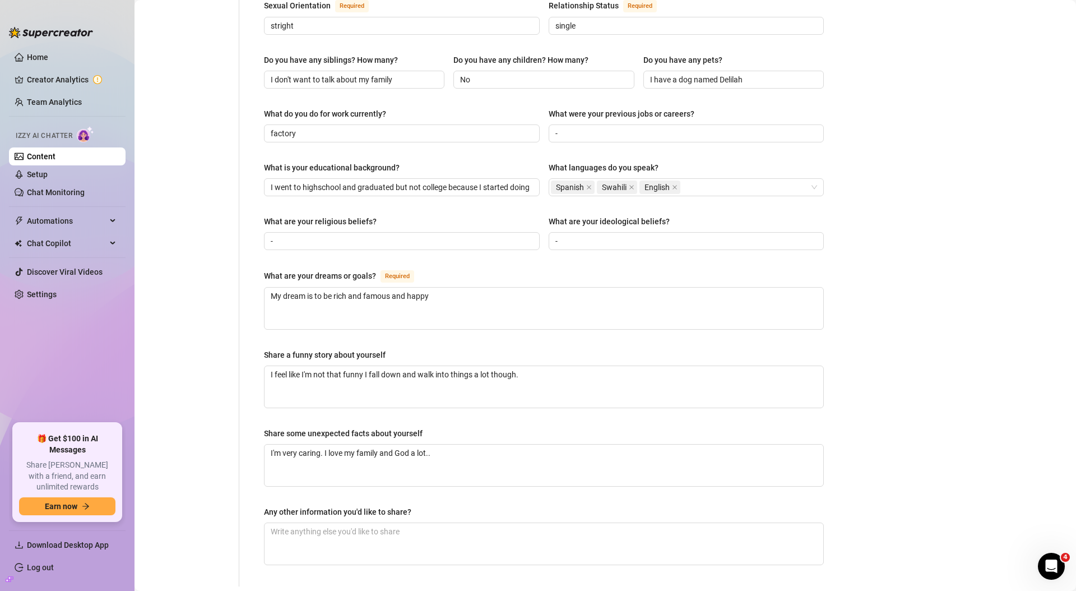
scroll to position [378, 0]
